Goal: Communication & Community: Share content

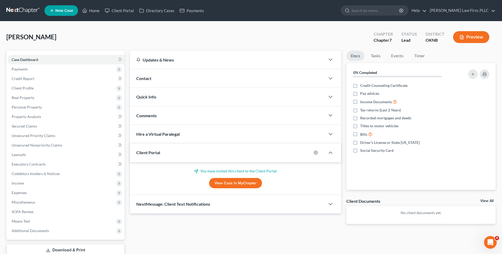
click at [26, 11] on link at bounding box center [23, 11] width 34 height 10
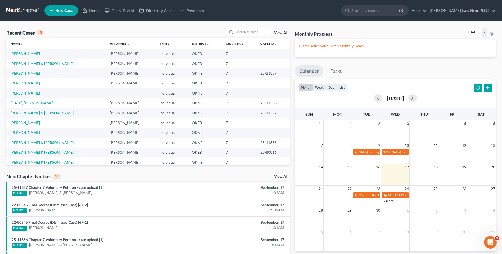
click at [22, 56] on link "[PERSON_NAME]" at bounding box center [25, 53] width 29 height 4
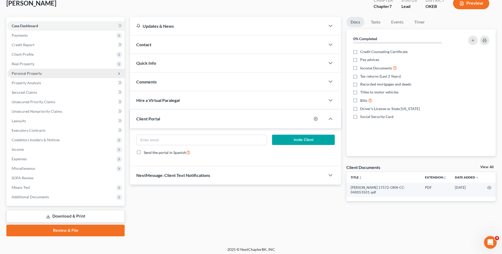
scroll to position [36, 0]
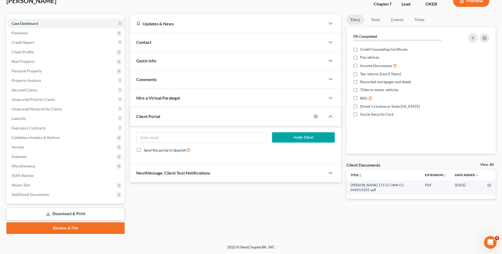
click at [230, 157] on form "Invite Client Send the portal in Spanish" at bounding box center [236, 145] width 204 height 25
click at [232, 173] on div "NextMessage: Client Text Notifications" at bounding box center [227, 173] width 195 height 18
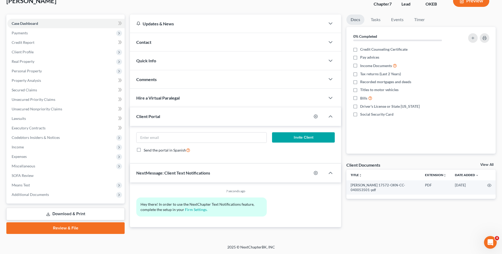
click at [235, 161] on div "Invite Client Send the portal in Spanish" at bounding box center [235, 145] width 211 height 38
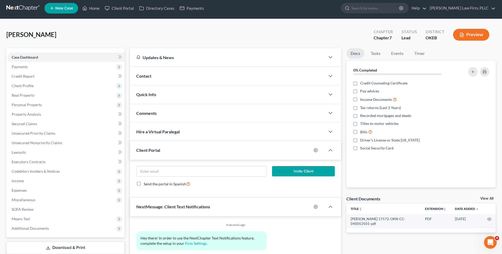
scroll to position [0, 0]
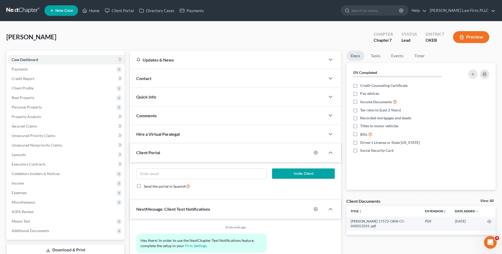
click at [262, 198] on div "Invite Client Send the portal in Spanish" at bounding box center [235, 181] width 211 height 38
click at [330, 154] on icon "button" at bounding box center [330, 153] width 6 height 6
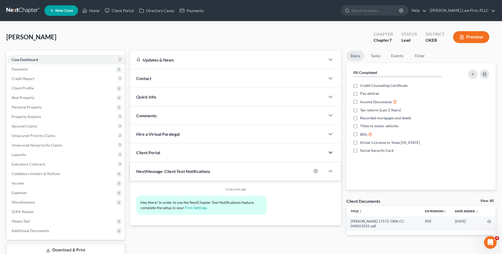
click at [330, 154] on icon "button" at bounding box center [330, 153] width 6 height 6
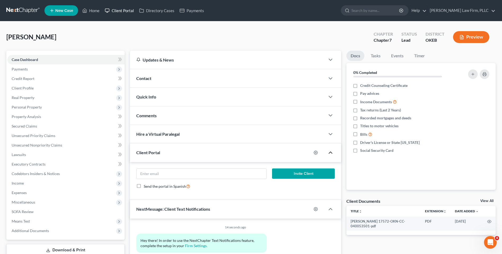
click at [117, 8] on link "Client Portal" at bounding box center [119, 11] width 34 height 10
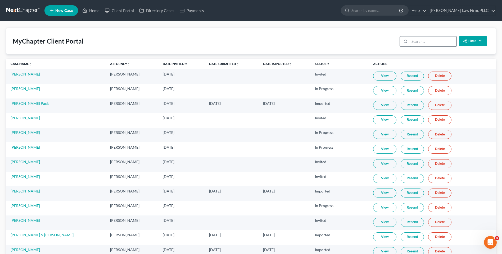
click at [432, 44] on input "search" at bounding box center [432, 42] width 47 height 10
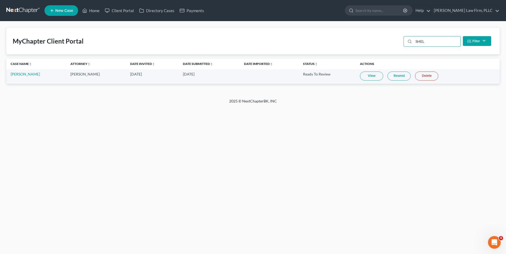
type input "SHEL"
click at [374, 77] on link "View" at bounding box center [371, 76] width 23 height 9
click at [11, 7] on link at bounding box center [23, 11] width 34 height 10
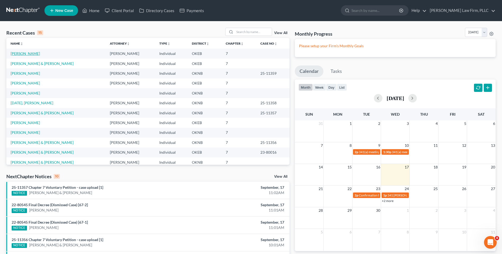
click at [31, 55] on link "[PERSON_NAME]" at bounding box center [25, 53] width 29 height 4
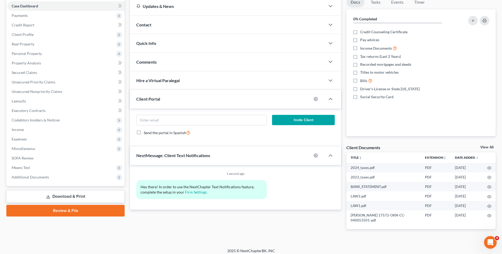
scroll to position [57, 0]
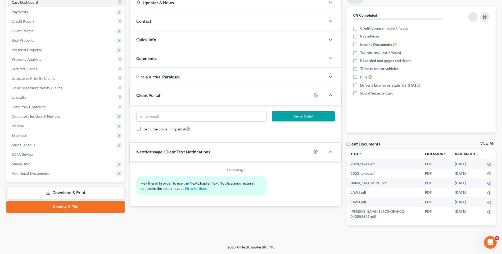
click at [67, 179] on div "Case Dashboard Payments Invoices Payments Payments Credit Report Client Profile…" at bounding box center [65, 87] width 118 height 189
click at [68, 177] on span "Additional Documents" at bounding box center [65, 174] width 117 height 10
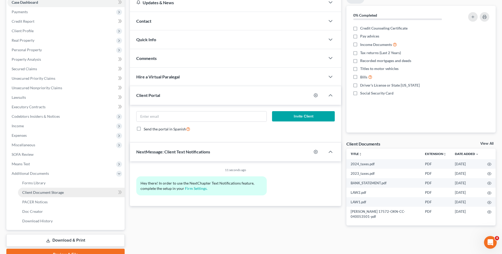
click at [66, 193] on link "Client Document Storage" at bounding box center [71, 193] width 107 height 10
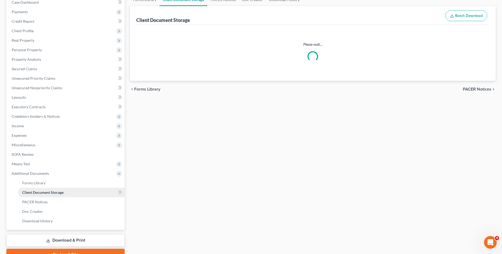
select select "0"
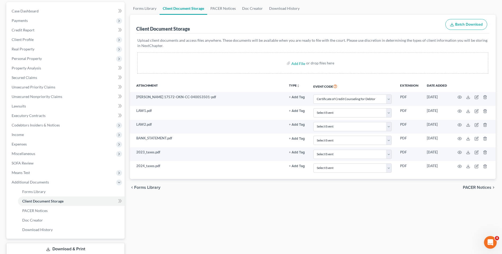
scroll to position [53, 0]
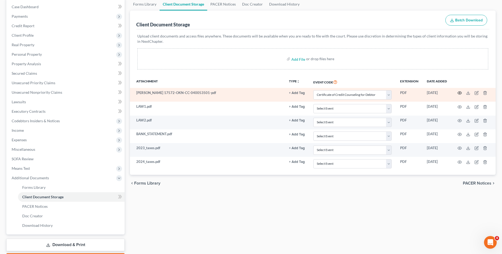
click at [460, 93] on icon "button" at bounding box center [459, 93] width 4 height 4
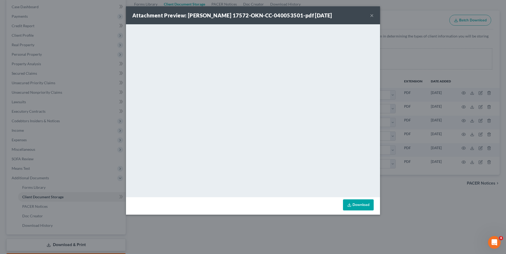
click at [440, 221] on div "Attachment Preview: Shelton, Stevie Jr 17572-OKN-CC-040053501-pdf 09/17/2025 × …" at bounding box center [253, 127] width 506 height 254
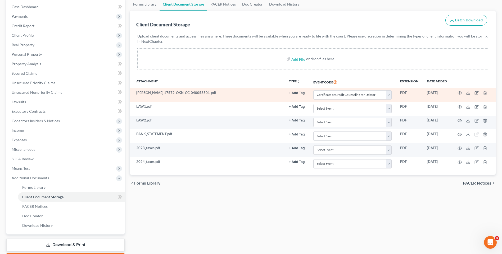
click at [297, 94] on button "+ Add Tag" at bounding box center [297, 93] width 16 height 3
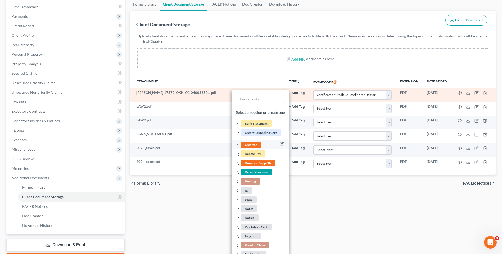
scroll to position [53, 0]
click at [265, 145] on li "Creditor" at bounding box center [259, 145] width 57 height 9
click at [257, 145] on span "Creditor" at bounding box center [250, 145] width 21 height 7
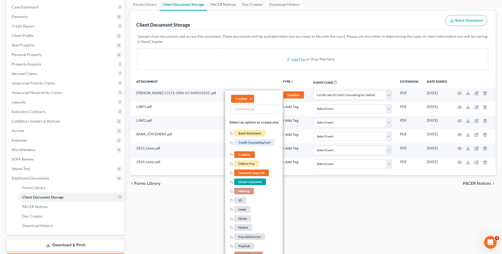
click at [315, 186] on div "chevron_left Forms Library PACER Notices chevron_right" at bounding box center [313, 183] width 366 height 17
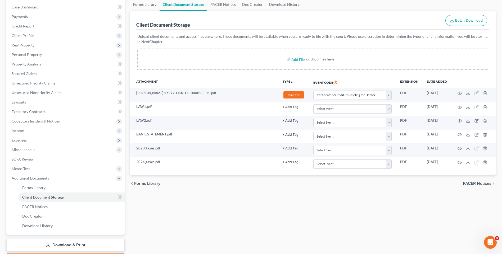
click at [350, 202] on div "Forms Library Client Document Storage PACER Notices Doc Creator Download Histor…" at bounding box center [312, 131] width 371 height 267
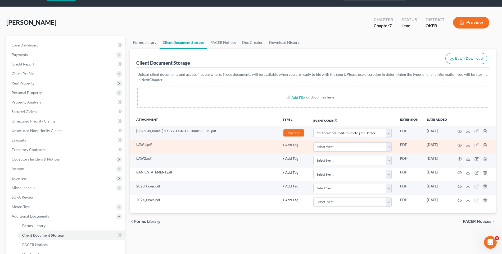
scroll to position [26, 0]
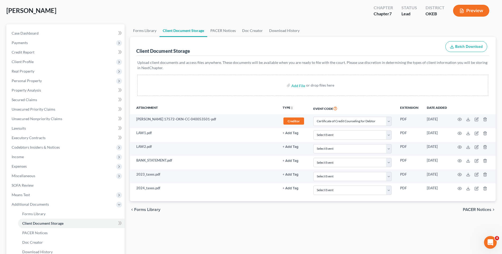
click at [349, 238] on div "Forms Library Client Document Storage PACER Notices Doc Creator Download Histor…" at bounding box center [312, 157] width 371 height 267
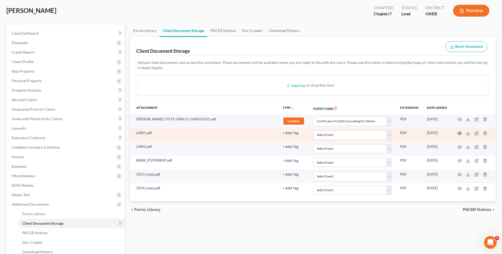
click at [458, 135] on icon "button" at bounding box center [459, 133] width 4 height 4
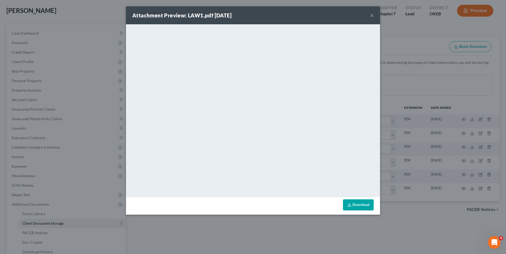
click at [439, 226] on div "Attachment Preview: LAW1.pdf 09/17/2025 × <object ng-attr-data='https://nextcha…" at bounding box center [253, 127] width 506 height 254
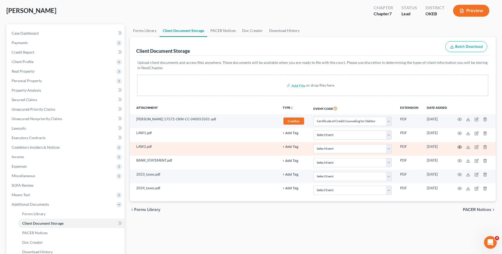
click at [461, 147] on icon "button" at bounding box center [459, 147] width 4 height 4
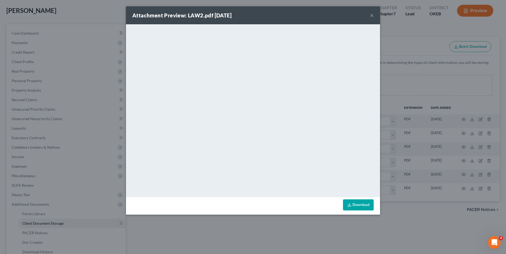
click at [458, 212] on div "Attachment Preview: LAW2.pdf 09/17/2025 × <object ng-attr-data='https://nextcha…" at bounding box center [253, 127] width 506 height 254
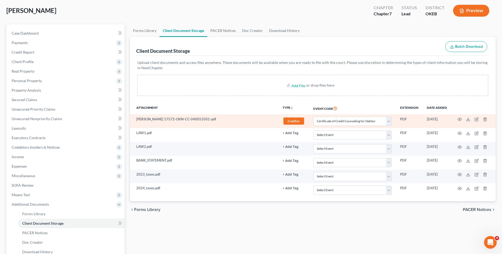
click at [296, 119] on span "Creditor" at bounding box center [293, 121] width 21 height 7
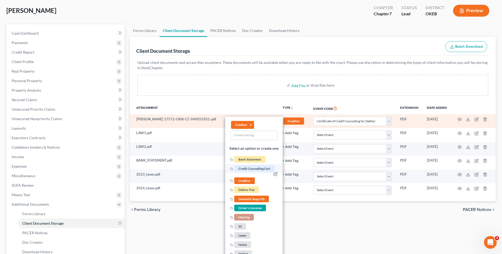
click at [260, 169] on span "Credit Counseling Cert" at bounding box center [254, 169] width 40 height 7
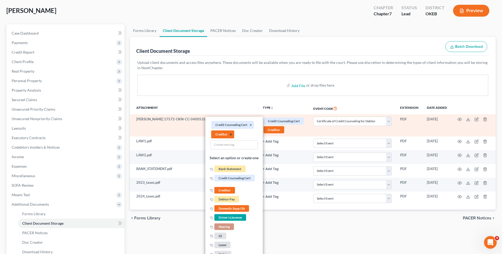
click at [231, 135] on button "×" at bounding box center [231, 134] width 2 height 5
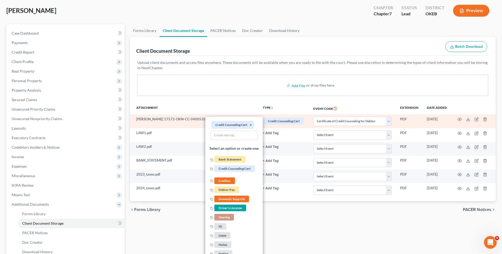
click at [295, 224] on div "Forms Library Client Document Storage PACER Notices Doc Creator Download Histor…" at bounding box center [312, 157] width 371 height 267
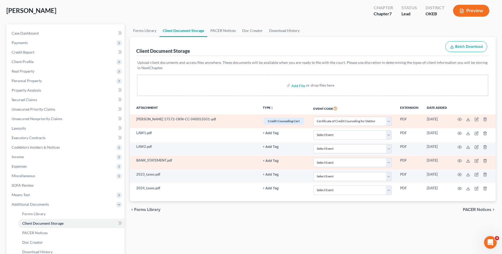
click at [268, 162] on button "+ Add Tag" at bounding box center [271, 161] width 16 height 3
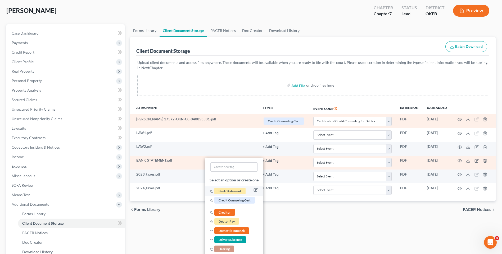
click at [236, 189] on span "Bank Statement" at bounding box center [229, 191] width 31 height 7
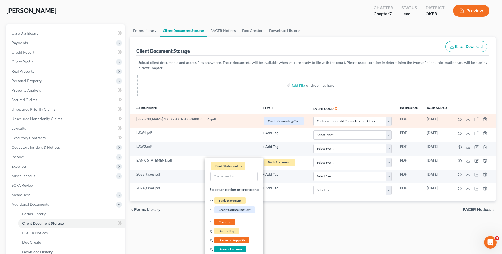
click at [284, 206] on div "chevron_left Forms Library PACER Notices chevron_right" at bounding box center [313, 210] width 366 height 17
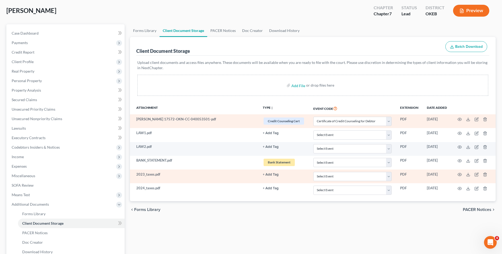
click at [268, 175] on button "+ Add Tag" at bounding box center [271, 174] width 16 height 3
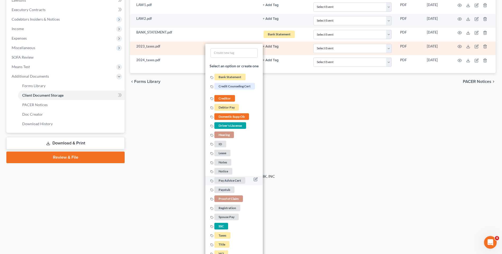
scroll to position [161, 0]
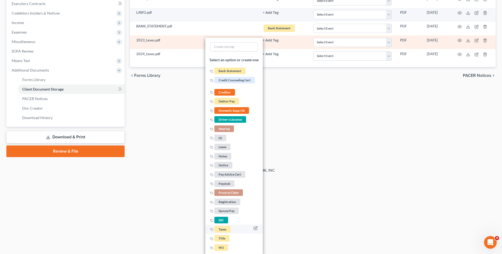
click at [229, 228] on span "Taxes" at bounding box center [222, 229] width 16 height 7
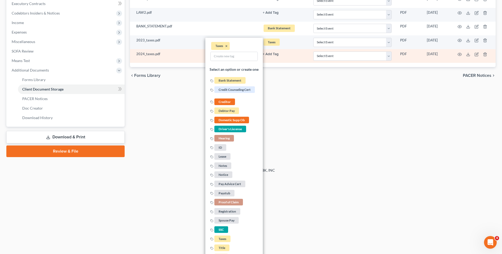
click at [275, 56] on button "+ Add Tag" at bounding box center [271, 54] width 16 height 3
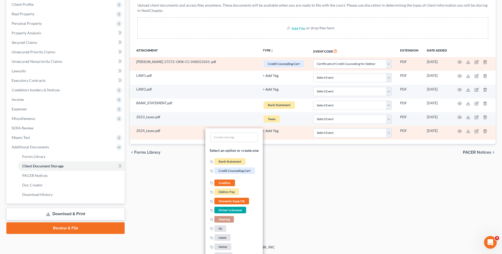
scroll to position [175, 0]
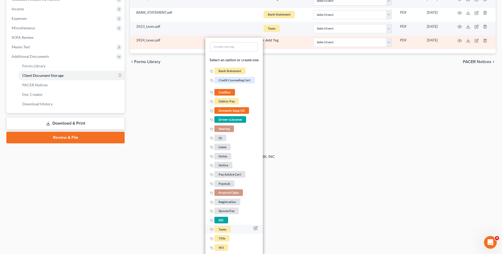
click at [225, 229] on span "Taxes" at bounding box center [222, 229] width 16 height 7
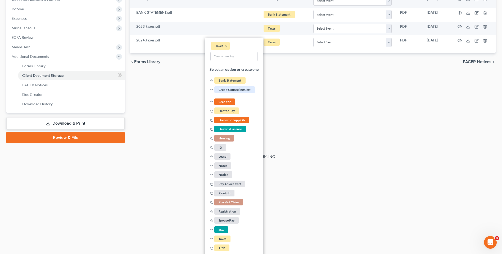
click at [314, 138] on div "Forms Library Client Document Storage PACER Notices Doc Creator Download Histor…" at bounding box center [312, 9] width 371 height 267
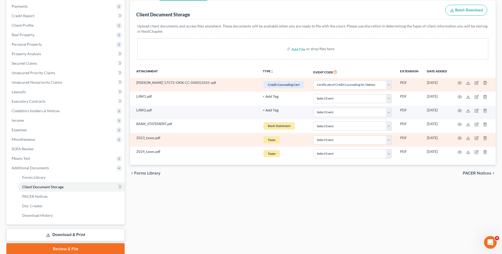
scroll to position [31, 0]
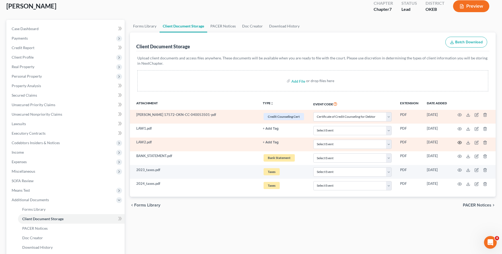
click at [459, 143] on icon "button" at bounding box center [459, 143] width 4 height 4
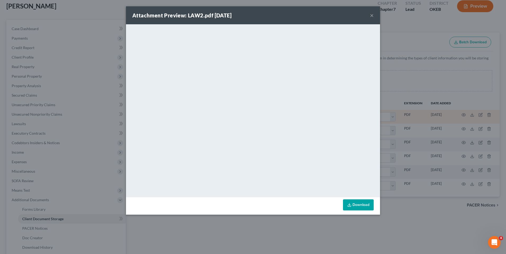
click at [456, 135] on div "Attachment Preview: LAW2.pdf 09/17/2025 × <object ng-attr-data='https://nextcha…" at bounding box center [253, 127] width 506 height 254
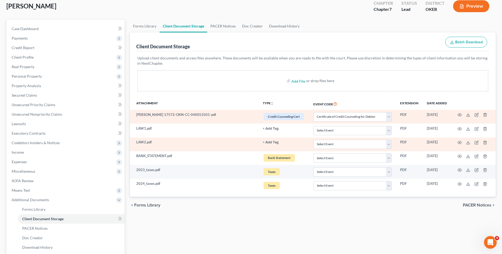
click at [273, 143] on button "+ Add Tag" at bounding box center [271, 142] width 16 height 3
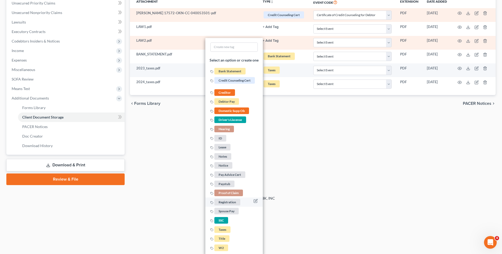
scroll to position [133, 0]
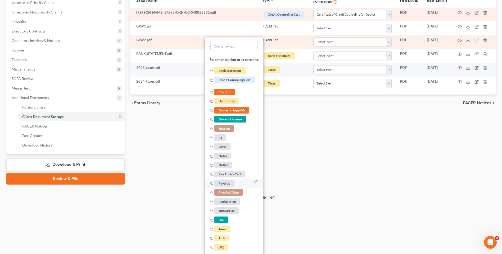
click at [242, 183] on li "Paystub" at bounding box center [233, 183] width 57 height 9
click at [229, 183] on span "Paystub" at bounding box center [224, 183] width 20 height 7
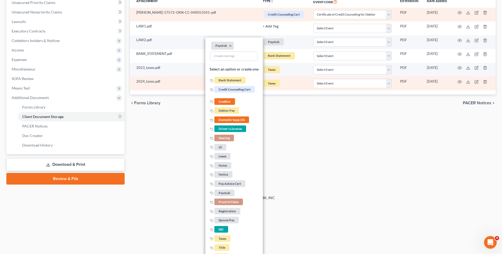
drag, startPoint x: 286, startPoint y: 134, endPoint x: 288, endPoint y: 131, distance: 3.0
click at [286, 134] on div "Forms Library Client Document Storage PACER Notices Doc Creator Download Histor…" at bounding box center [312, 50] width 371 height 267
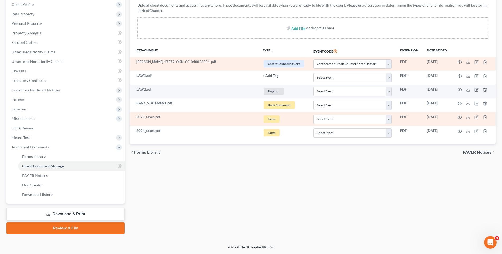
scroll to position [84, 0]
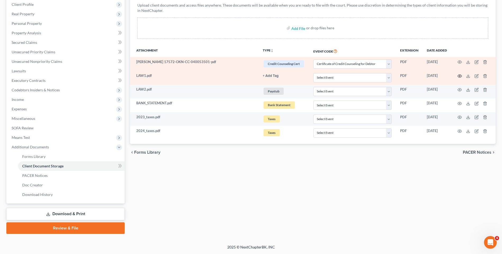
click at [459, 76] on circle "button" at bounding box center [459, 76] width 1 height 1
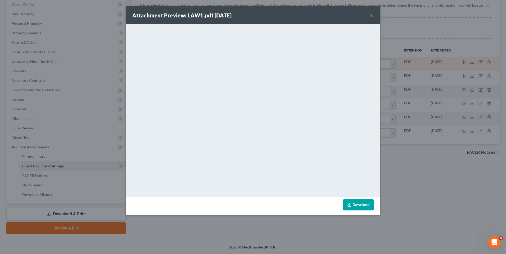
click at [431, 162] on div "Attachment Preview: LAW1.pdf 09/17/2025 × <object ng-attr-data='https://nextcha…" at bounding box center [253, 127] width 506 height 254
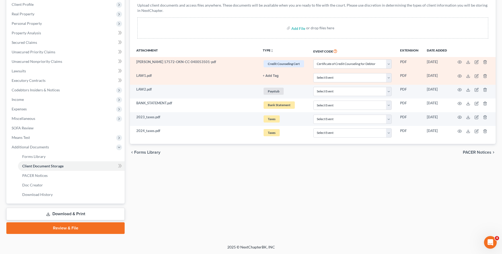
click at [277, 77] on button "+ Add Tag" at bounding box center [271, 75] width 16 height 3
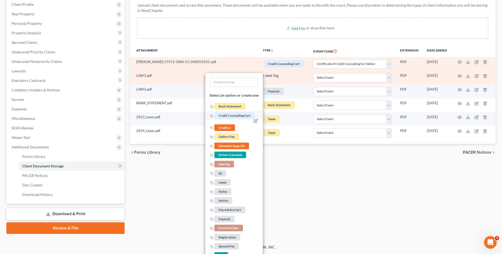
click at [246, 116] on span "Credit Counseling Cert" at bounding box center [234, 115] width 40 height 7
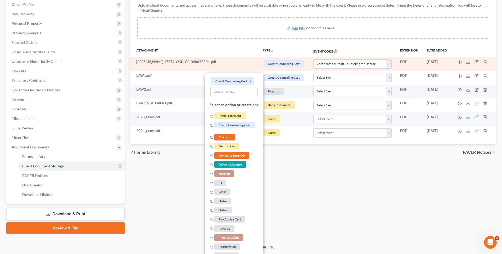
click at [312, 173] on div "Forms Library Client Document Storage PACER Notices Doc Creator Download Histor…" at bounding box center [312, 100] width 371 height 267
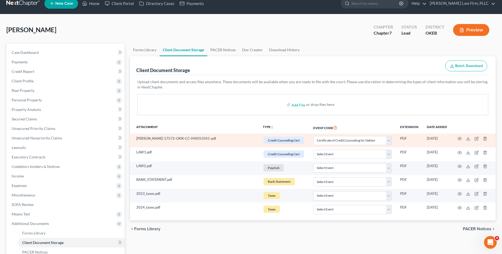
scroll to position [4, 0]
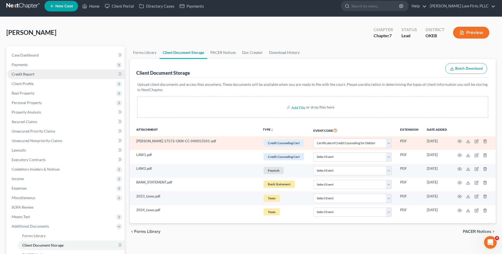
click at [78, 74] on link "Credit Report" at bounding box center [65, 75] width 117 height 10
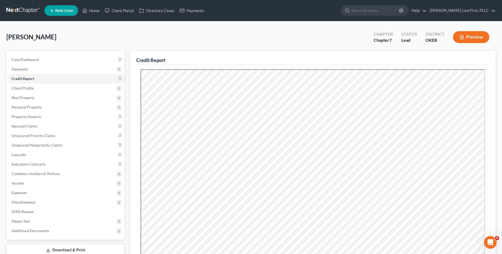
click at [21, 12] on link at bounding box center [23, 11] width 34 height 10
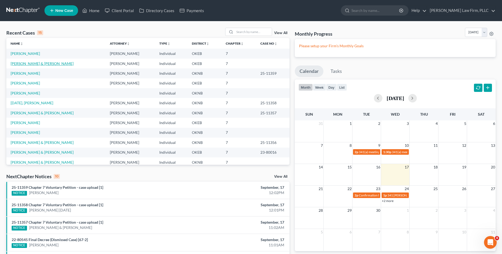
click at [19, 62] on link "[PERSON_NAME] & [PERSON_NAME]" at bounding box center [42, 63] width 63 height 4
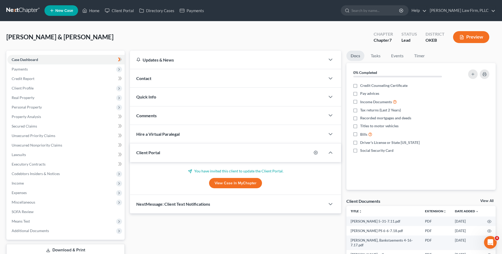
click at [13, 8] on link at bounding box center [23, 11] width 34 height 10
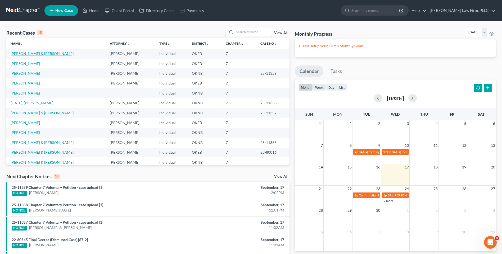
click at [24, 54] on link "[PERSON_NAME] & [PERSON_NAME]" at bounding box center [42, 53] width 63 height 4
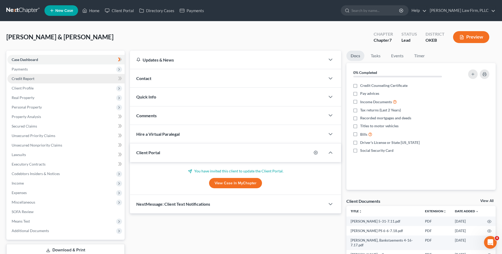
click at [40, 80] on link "Credit Report" at bounding box center [65, 79] width 117 height 10
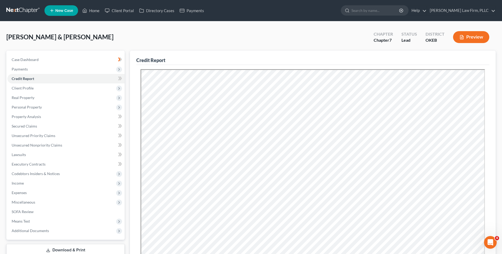
click at [13, 6] on nav "Home New Case Client Portal Directory Cases Payments Lundy Law Firm, PLLC maria…" at bounding box center [251, 10] width 502 height 21
click at [16, 10] on link at bounding box center [23, 11] width 34 height 10
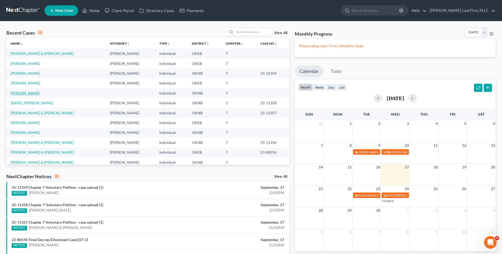
click at [29, 93] on link "[PERSON_NAME]" at bounding box center [25, 93] width 29 height 4
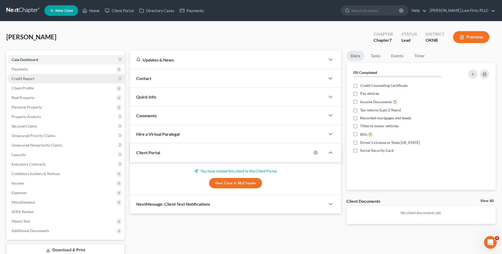
click at [37, 79] on link "Credit Report" at bounding box center [65, 79] width 117 height 10
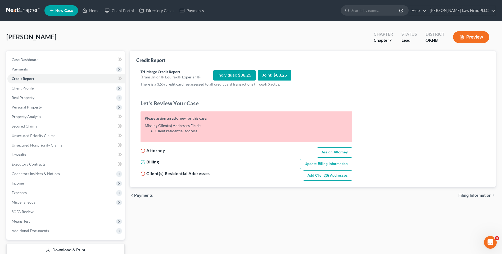
click at [126, 28] on div "O'Brien, Kimberly Upgraded Chapter Chapter 7 Status Lead District OKNB Preview" at bounding box center [250, 39] width 489 height 23
click at [19, 8] on link at bounding box center [23, 11] width 34 height 10
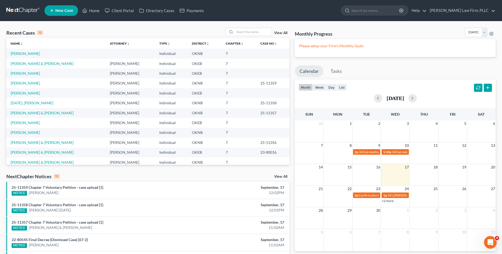
click at [237, 176] on div "NextChapter Notices 10 View All" at bounding box center [147, 178] width 283 height 8
click at [26, 74] on link "[PERSON_NAME]" at bounding box center [25, 73] width 29 height 4
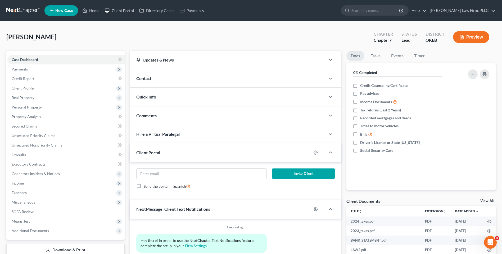
click at [120, 10] on link "Client Portal" at bounding box center [119, 11] width 34 height 10
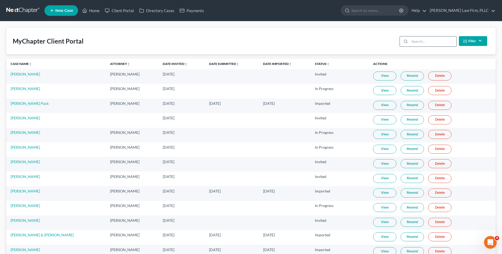
click at [426, 43] on input "search" at bounding box center [432, 42] width 47 height 10
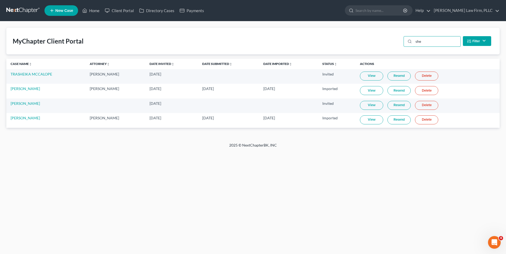
type input "she"
click at [397, 121] on link "Resend" at bounding box center [398, 120] width 23 height 9
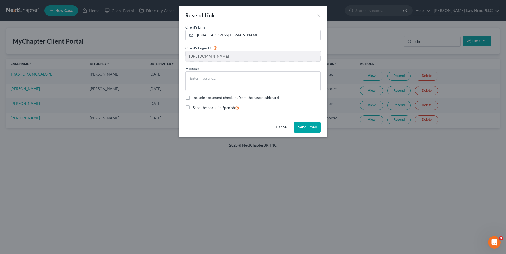
click at [305, 126] on button "Send Email" at bounding box center [307, 127] width 27 height 11
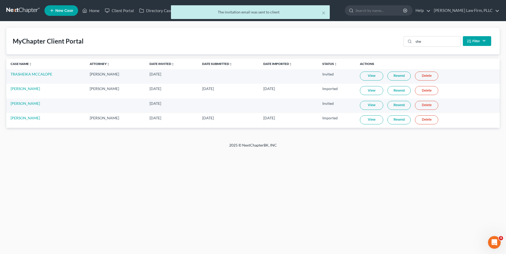
click at [25, 9] on div "× The invitation email was sent to client" at bounding box center [250, 13] width 506 height 16
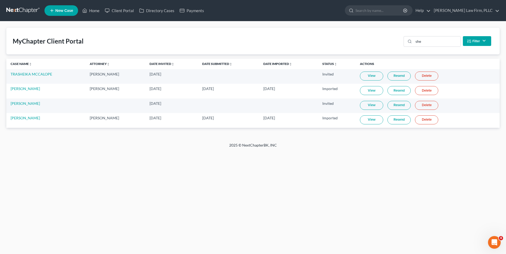
click at [21, 9] on link at bounding box center [23, 11] width 34 height 10
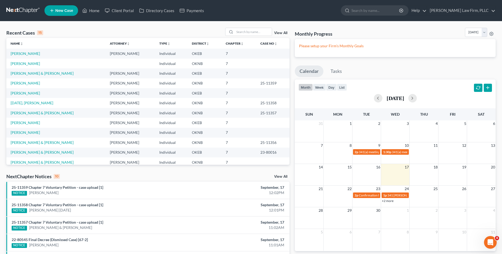
click at [292, 78] on div "Monthly Progress Bankruptcy Bankruptcy [DATE] [DATE] [DATE] [DATE] [DATE] [DATE…" at bounding box center [395, 196] width 206 height 337
